Goal: Task Accomplishment & Management: Use online tool/utility

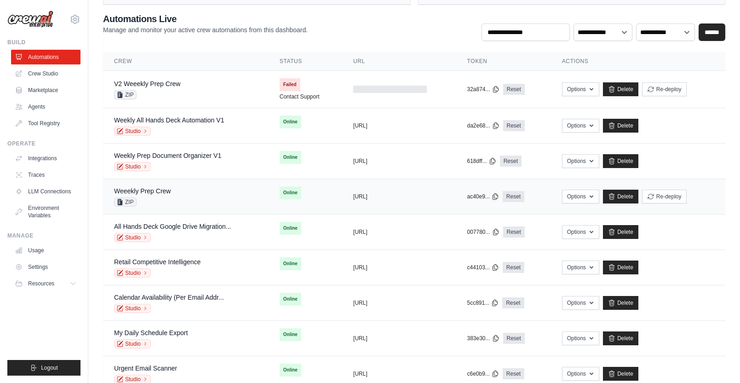
scroll to position [67, 0]
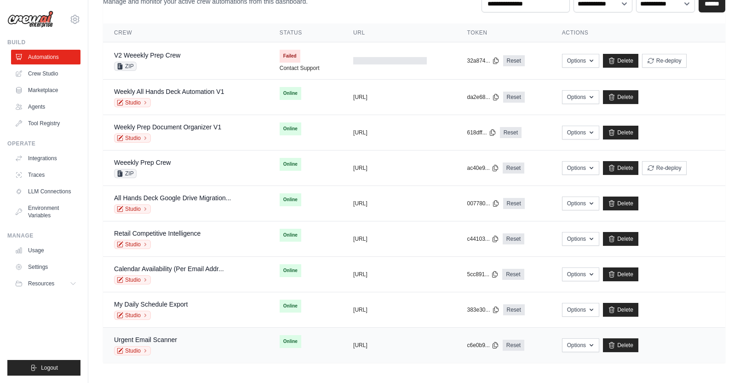
click at [197, 341] on div "Urgent Email Scanner Studio" at bounding box center [186, 345] width 144 height 20
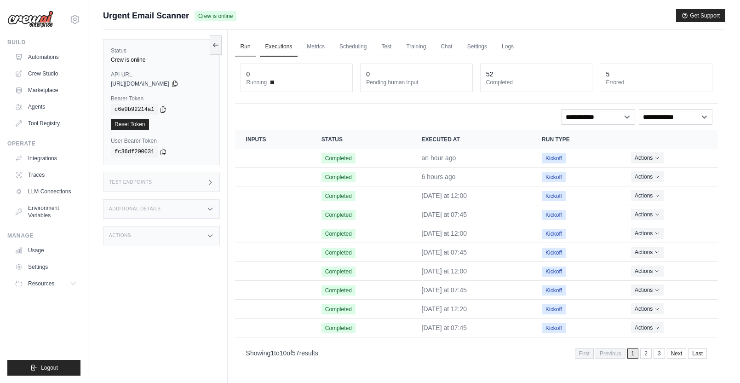
click at [247, 41] on link "Run" at bounding box center [245, 46] width 21 height 19
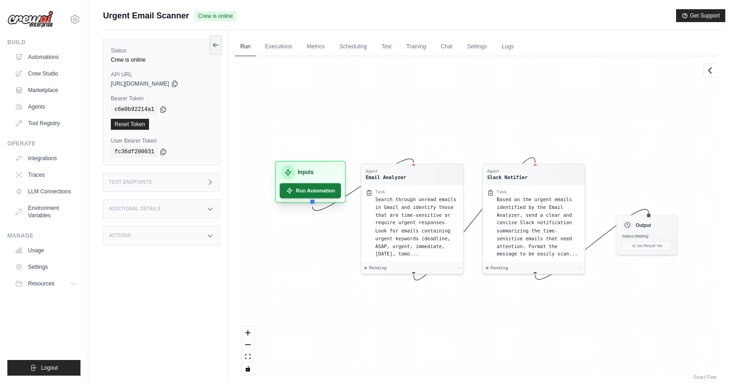
click at [324, 187] on button "Run Automation" at bounding box center [310, 190] width 61 height 15
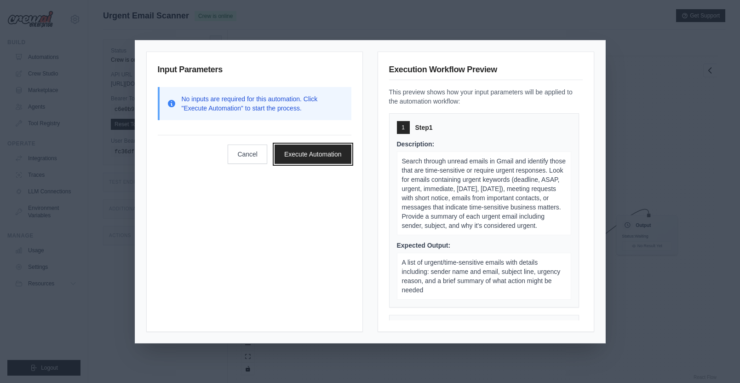
click at [325, 151] on button "Execute Automation" at bounding box center [313, 153] width 77 height 19
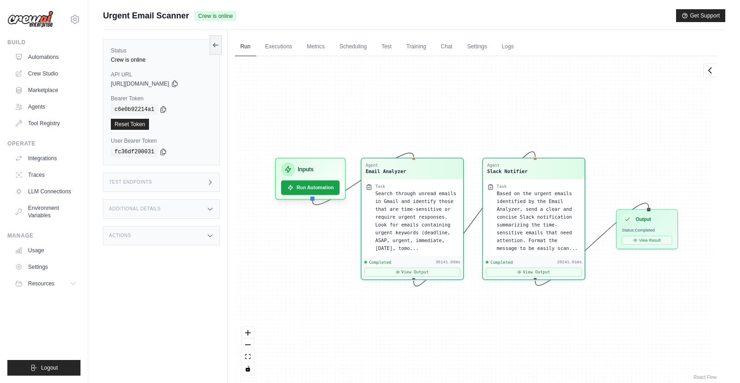
scroll to position [1381, 0]
click at [653, 241] on button "View Result" at bounding box center [647, 238] width 50 height 9
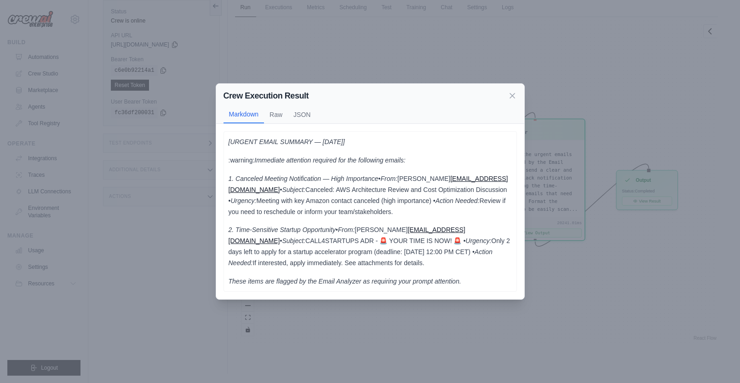
scroll to position [0, 0]
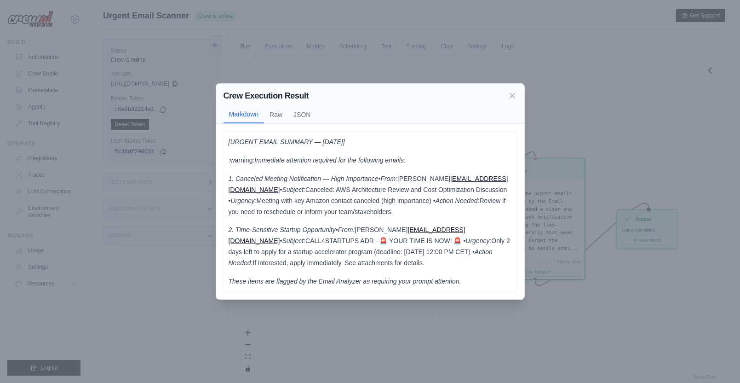
click at [489, 215] on p "1. Canceled Meeting Notification — High Importance • From: Kher, Gautam gkher@a…" at bounding box center [370, 195] width 283 height 44
click at [512, 94] on icon at bounding box center [512, 95] width 5 height 5
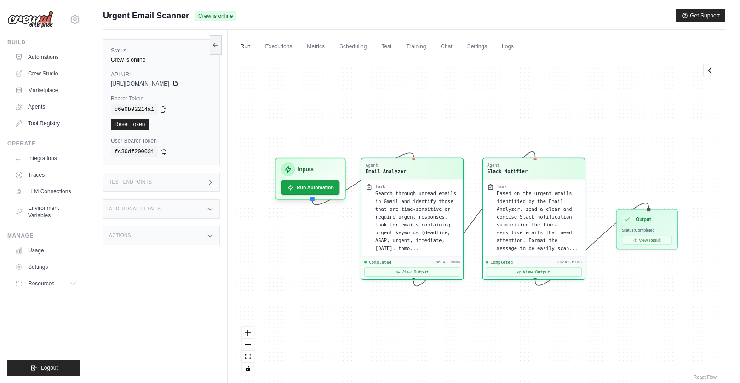
scroll to position [1381, 0]
click at [44, 56] on link "Automations" at bounding box center [46, 57] width 69 height 15
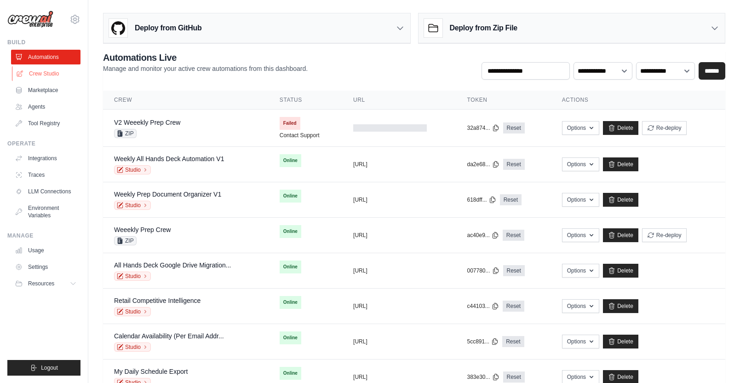
click at [48, 77] on link "Crew Studio" at bounding box center [46, 73] width 69 height 15
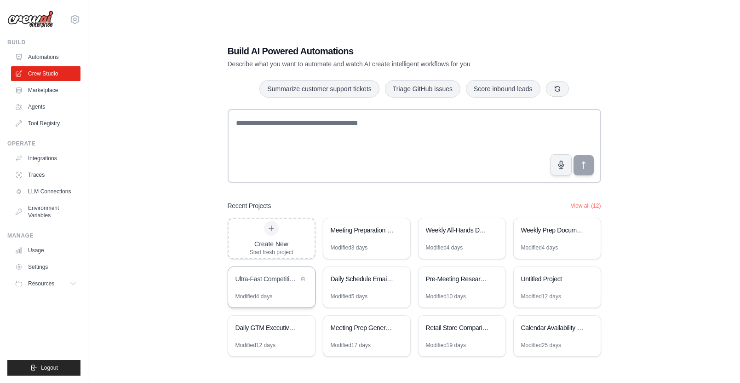
click at [284, 282] on div "Ultra-Fast Competitive Intelligence" at bounding box center [267, 278] width 63 height 9
click at [48, 55] on link "Automations" at bounding box center [46, 57] width 69 height 15
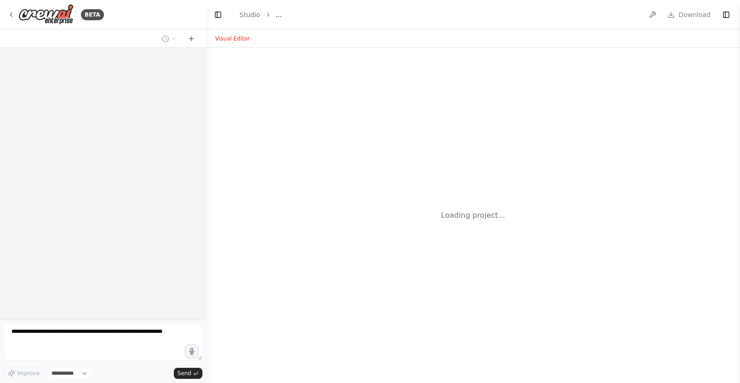
select select "****"
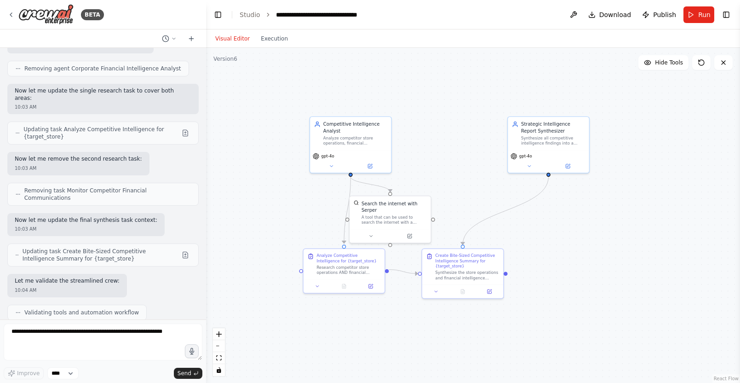
scroll to position [7945, 0]
click at [369, 164] on icon at bounding box center [370, 163] width 3 height 3
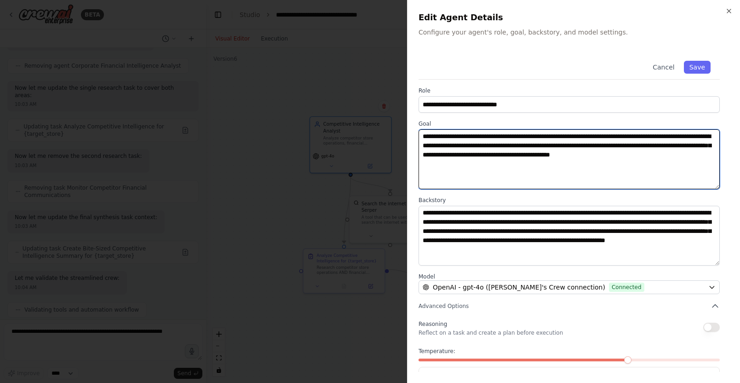
drag, startPoint x: 483, startPoint y: 162, endPoint x: 413, endPoint y: 135, distance: 75.9
click at [413, 135] on div "**********" at bounding box center [573, 191] width 333 height 383
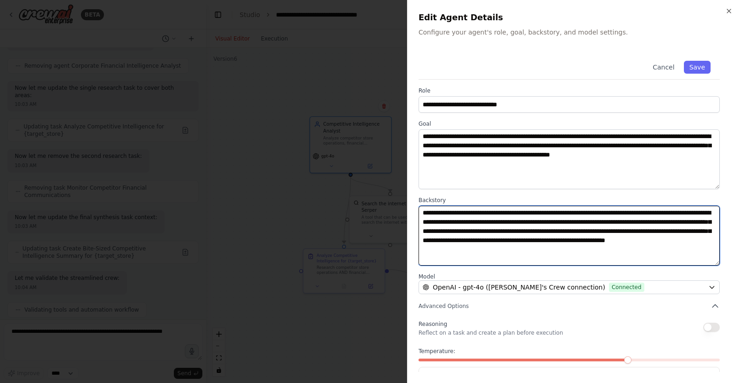
drag, startPoint x: 687, startPoint y: 249, endPoint x: 419, endPoint y: 213, distance: 270.6
click at [419, 213] on textarea "**********" at bounding box center [569, 236] width 301 height 60
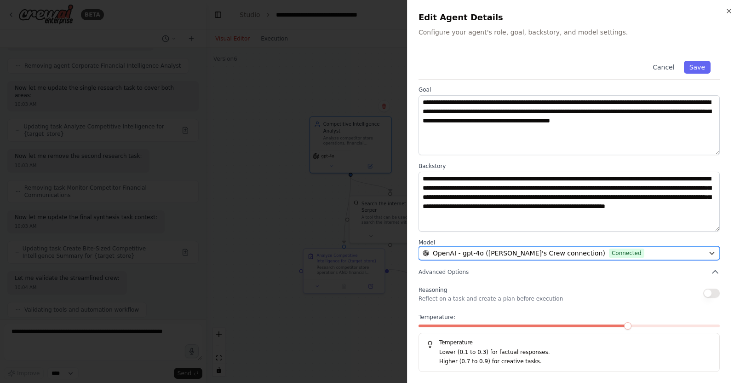
click at [608, 253] on div "OpenAI - gpt-4o ([PERSON_NAME]'s Crew connection) Connected" at bounding box center [564, 252] width 282 height 9
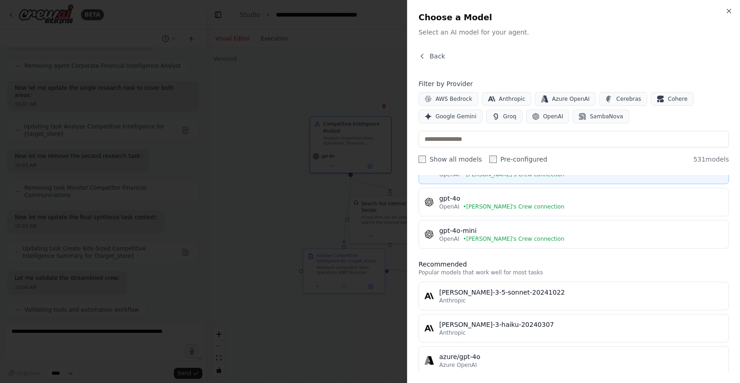
scroll to position [0, 0]
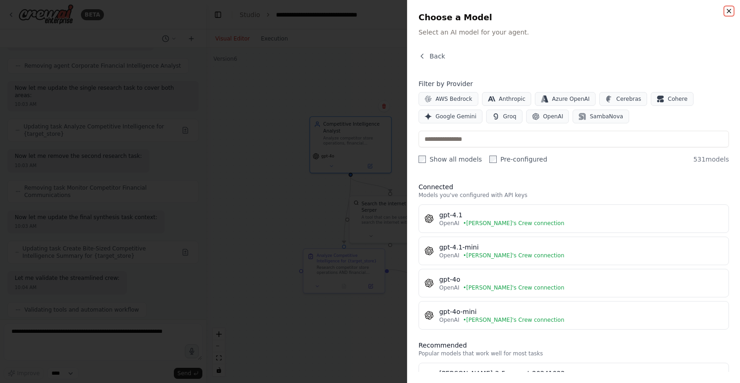
click at [730, 11] on icon "button" at bounding box center [728, 10] width 7 height 7
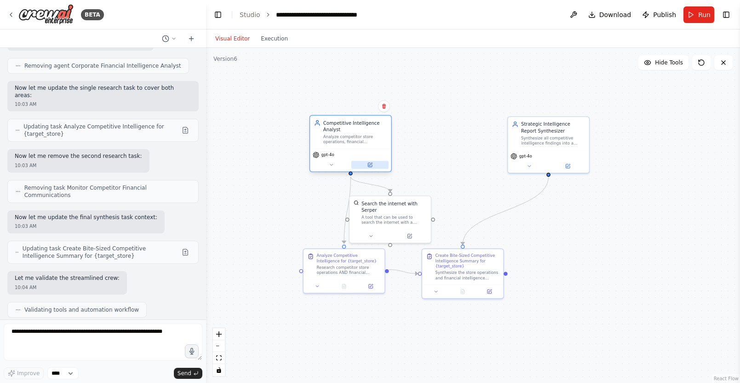
click at [375, 163] on button at bounding box center [369, 165] width 37 height 8
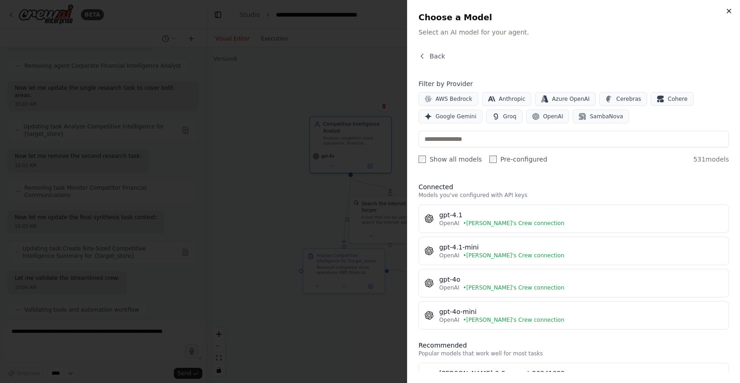
click at [731, 11] on icon "button" at bounding box center [728, 10] width 7 height 7
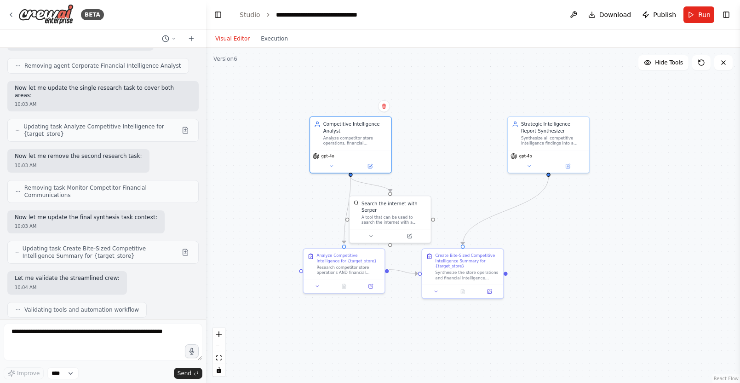
click at [727, 13] on button "Toggle Right Sidebar" at bounding box center [726, 14] width 13 height 13
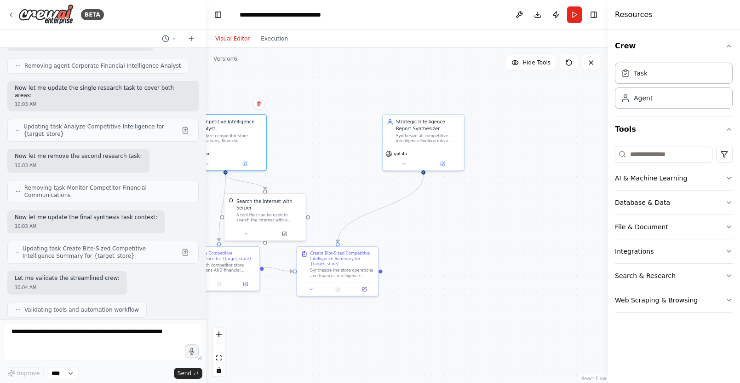
drag, startPoint x: 579, startPoint y: 204, endPoint x: 454, endPoint y: 201, distance: 124.7
click at [454, 201] on div ".deletable-edge-delete-btn { width: 20px; height: 20px; border: 0px solid #ffff…" at bounding box center [407, 215] width 402 height 335
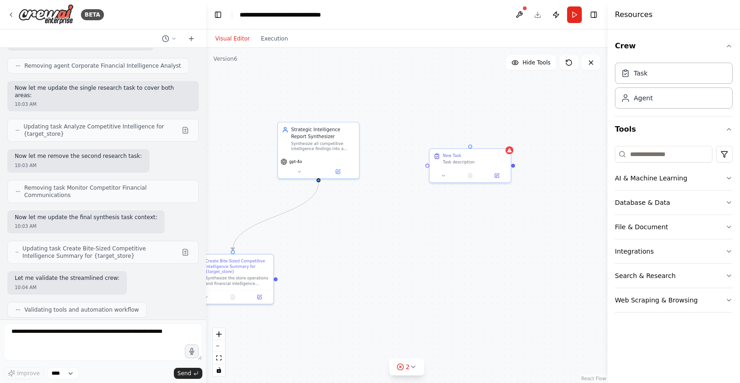
drag, startPoint x: 482, startPoint y: 216, endPoint x: 449, endPoint y: 215, distance: 32.7
click at [433, 218] on div ".deletable-edge-delete-btn { width: 20px; height: 20px; border: 0px solid #ffff…" at bounding box center [407, 215] width 402 height 335
click at [491, 153] on div "New Task" at bounding box center [469, 153] width 64 height 5
click at [496, 140] on icon at bounding box center [498, 139] width 4 height 5
drag, startPoint x: 472, startPoint y: 137, endPoint x: 482, endPoint y: 139, distance: 9.9
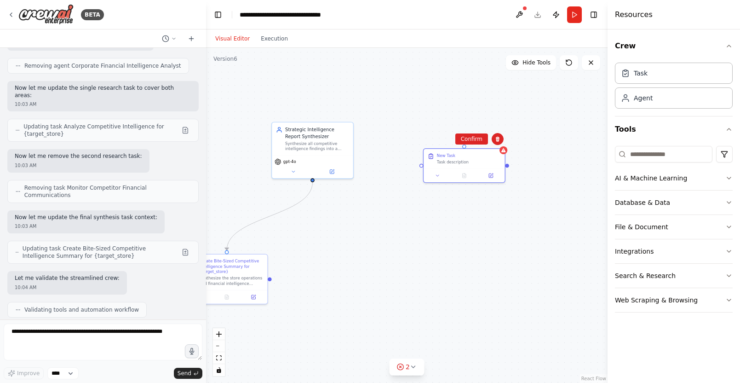
click at [472, 137] on button "Confirm" at bounding box center [471, 138] width 33 height 11
click at [653, 253] on button "Integrations" at bounding box center [674, 251] width 118 height 24
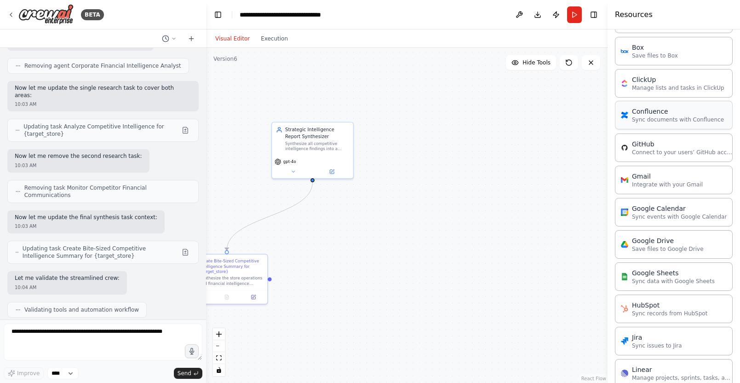
scroll to position [264, 0]
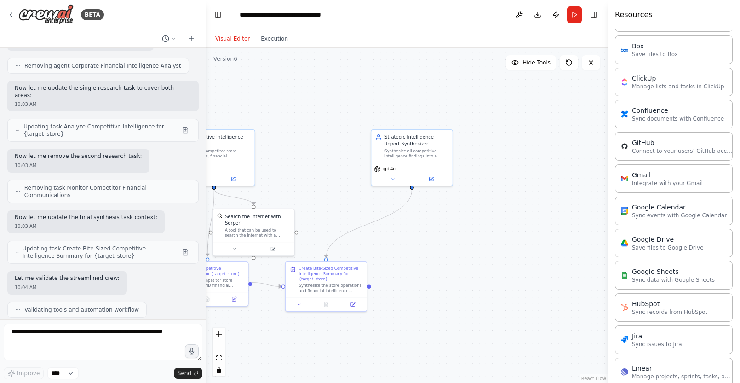
drag, startPoint x: 423, startPoint y: 251, endPoint x: 511, endPoint y: 259, distance: 87.7
click at [511, 259] on div ".deletable-edge-delete-btn { width: 20px; height: 20px; border: 0px solid #ffff…" at bounding box center [407, 215] width 402 height 335
click at [11, 16] on icon at bounding box center [11, 15] width 2 height 4
